Goal: Task Accomplishment & Management: Use online tool/utility

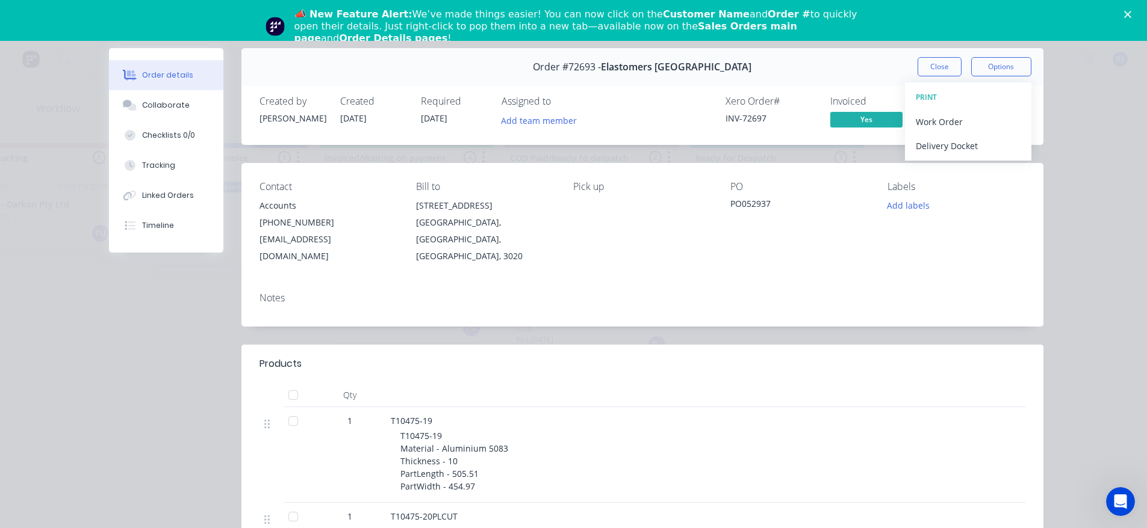
click at [927, 66] on button "Close" at bounding box center [939, 66] width 44 height 19
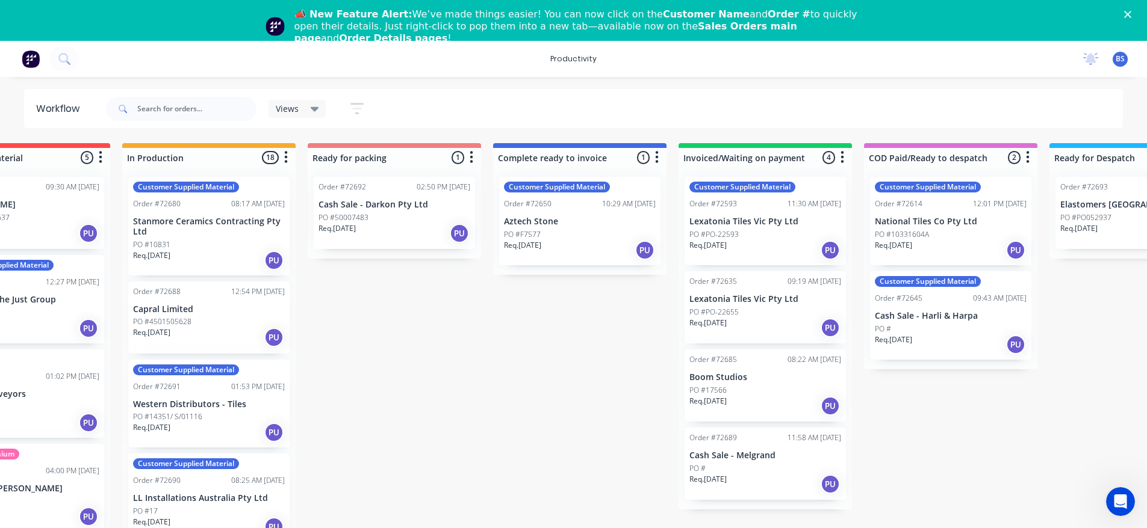
scroll to position [0, 643]
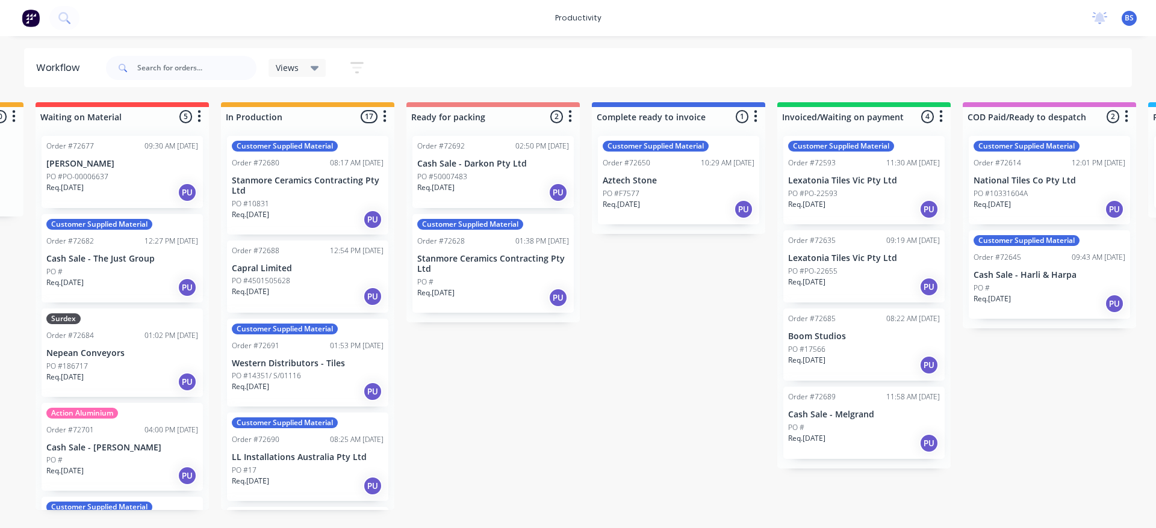
scroll to position [0, 554]
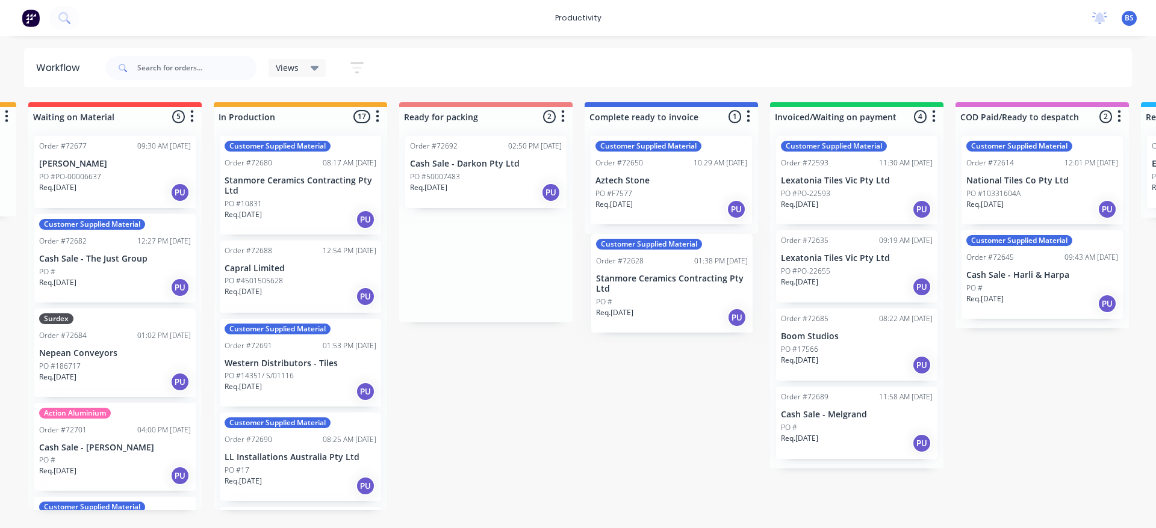
drag, startPoint x: 489, startPoint y: 293, endPoint x: 678, endPoint y: 312, distance: 190.0
click at [678, 312] on div "Submitted 1 Sort By Created date Required date Order number Customer name Most …" at bounding box center [528, 306] width 2182 height 408
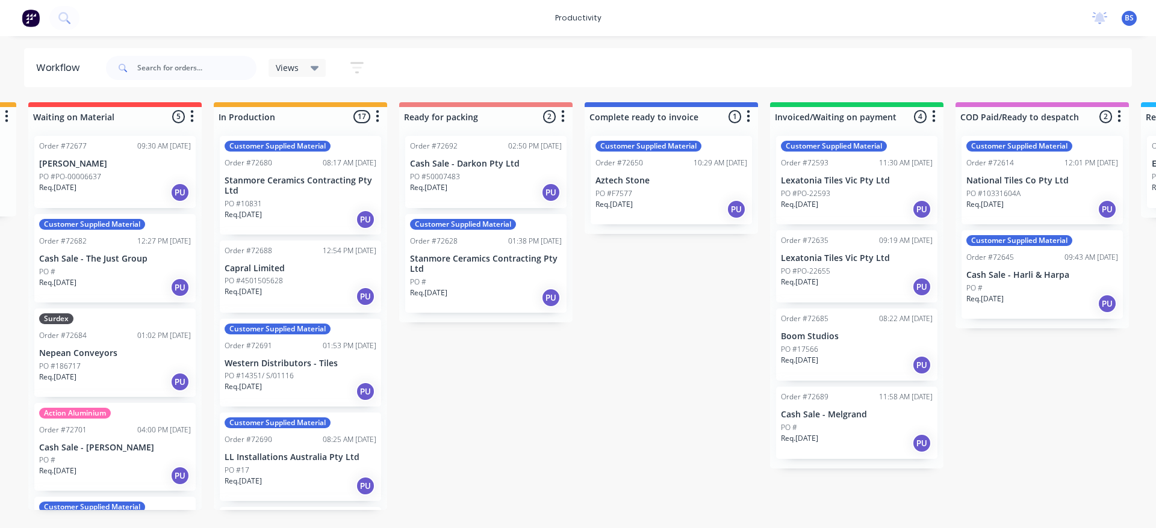
click at [490, 284] on div "PO #" at bounding box center [486, 282] width 152 height 11
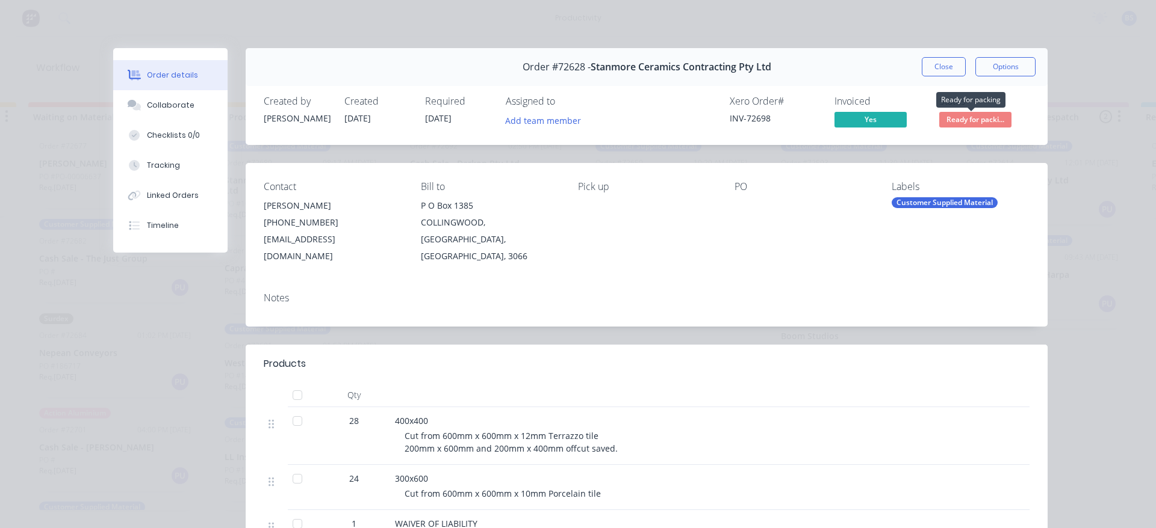
click at [998, 118] on span "Ready for packi..." at bounding box center [975, 119] width 72 height 15
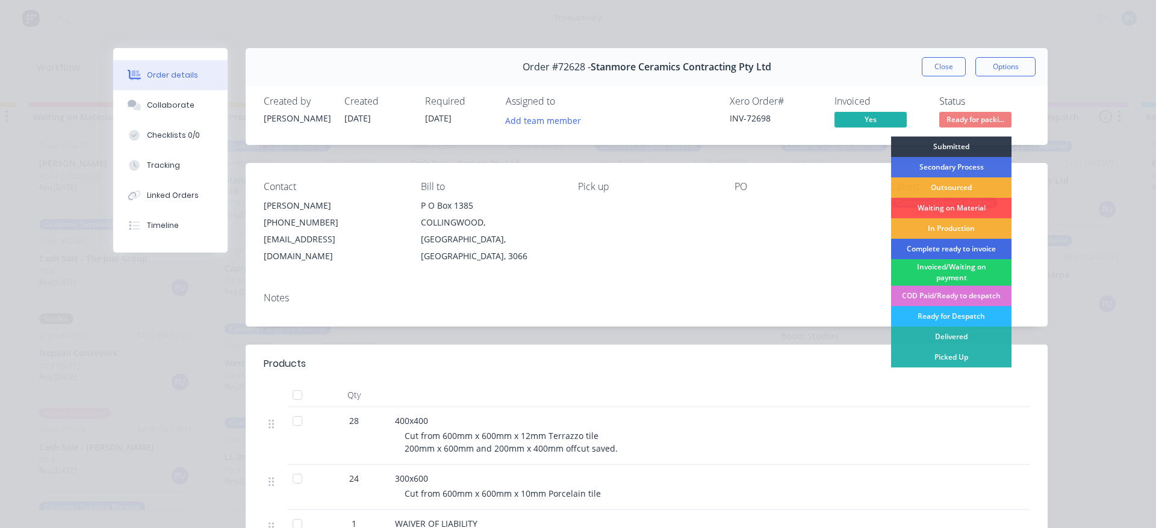
click at [961, 250] on div "Complete ready to invoice" at bounding box center [951, 249] width 120 height 20
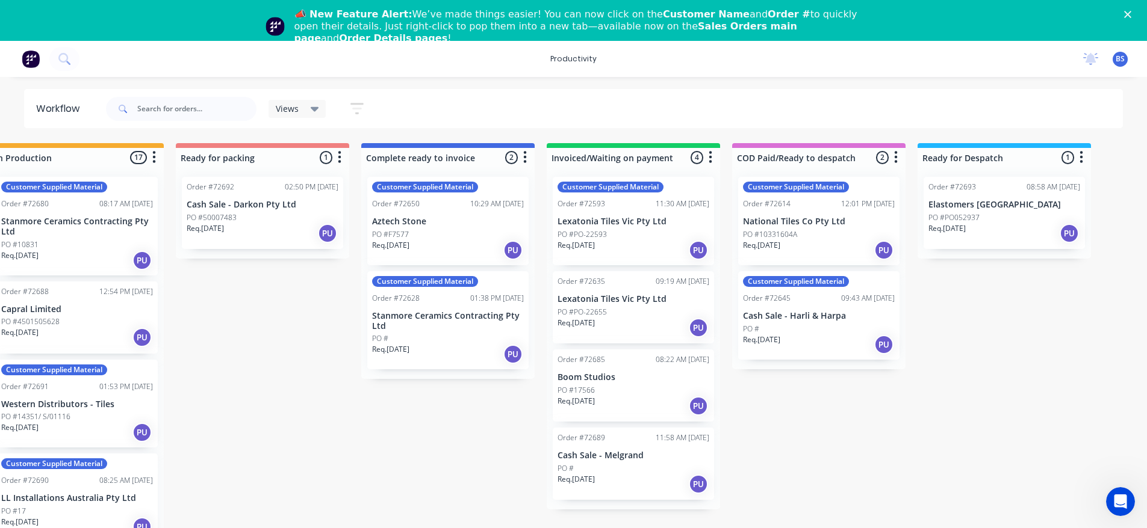
scroll to position [0, 796]
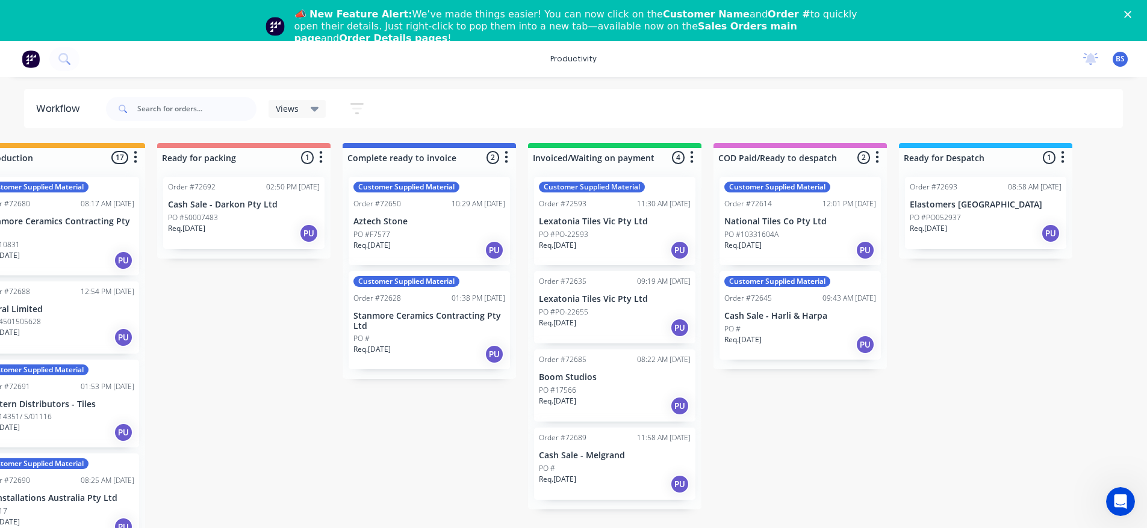
click at [430, 346] on div "Req. 04/08/25 PU" at bounding box center [429, 354] width 152 height 20
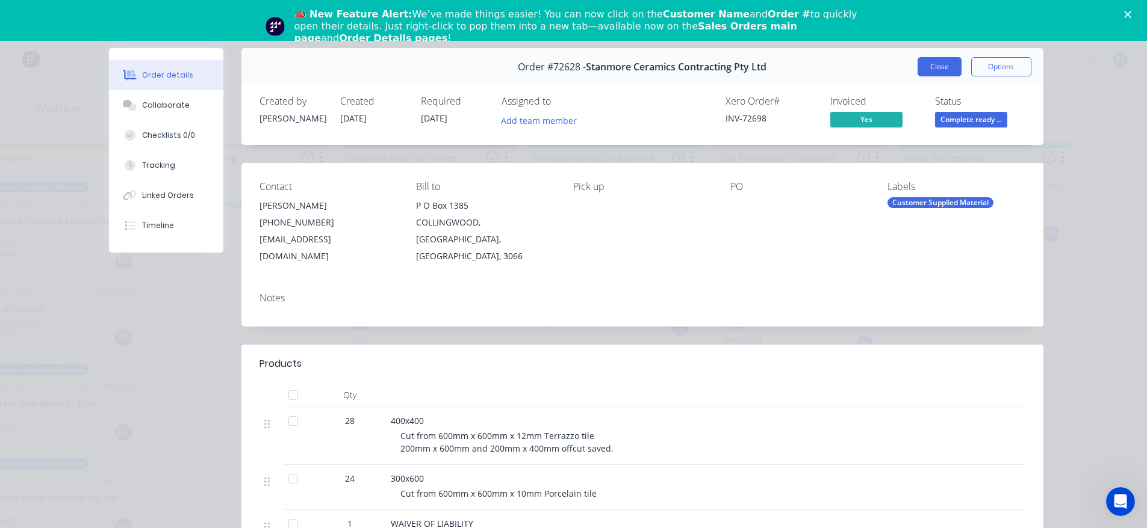
click at [917, 71] on button "Close" at bounding box center [939, 66] width 44 height 19
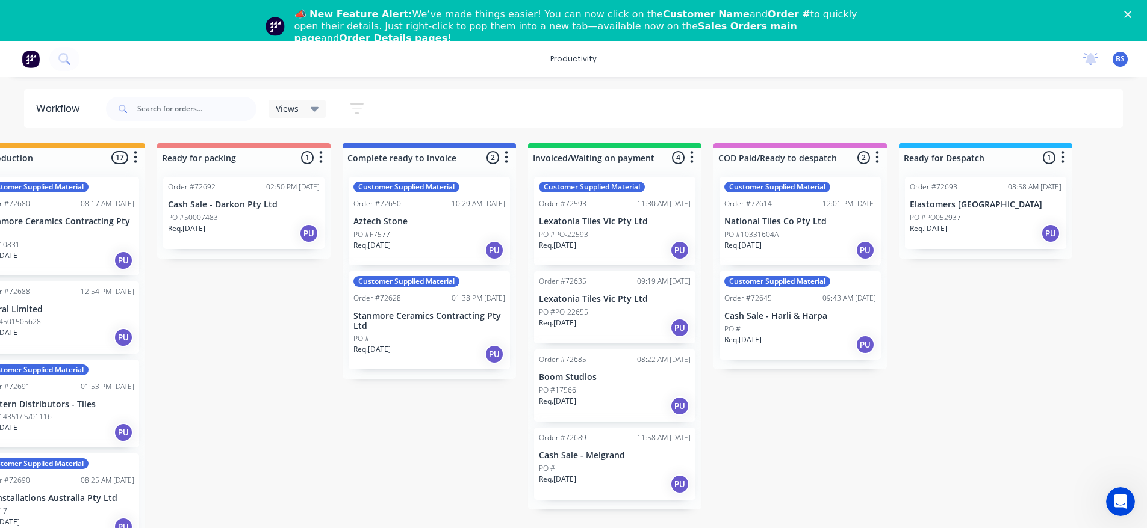
click at [427, 344] on div "Req. 04/08/25 PU" at bounding box center [429, 354] width 152 height 20
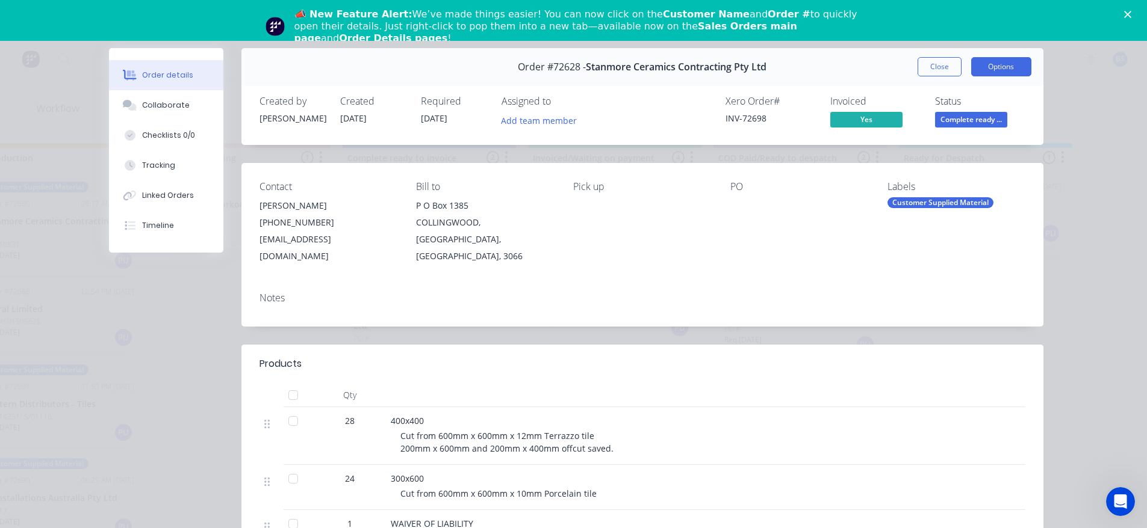
click at [983, 61] on button "Options" at bounding box center [1001, 66] width 60 height 19
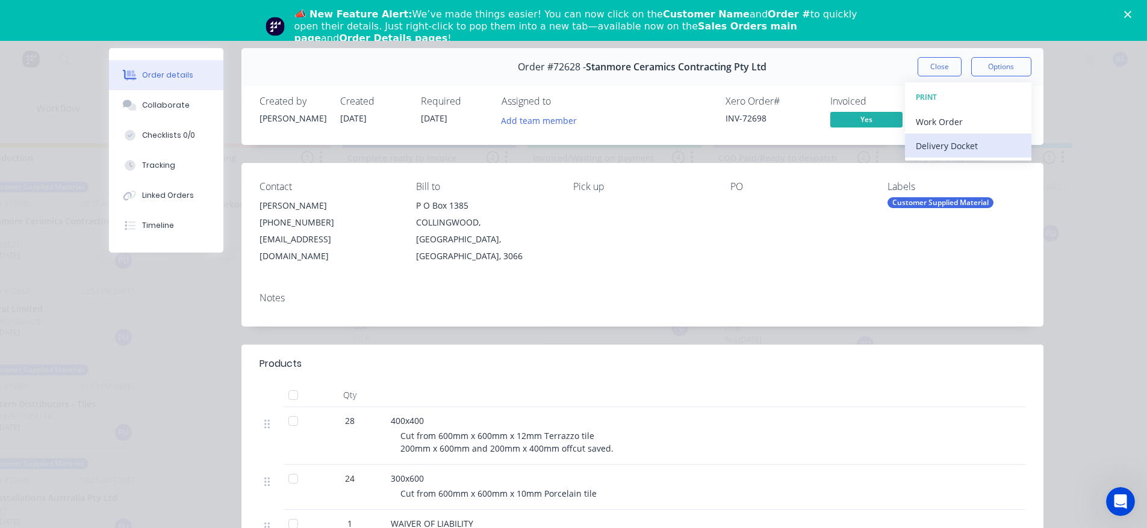
click at [960, 149] on div "Delivery Docket" at bounding box center [967, 145] width 105 height 17
click at [907, 149] on button "Standard" at bounding box center [968, 146] width 126 height 24
click at [917, 72] on button "Close" at bounding box center [939, 66] width 44 height 19
